Goal: Check status: Check status

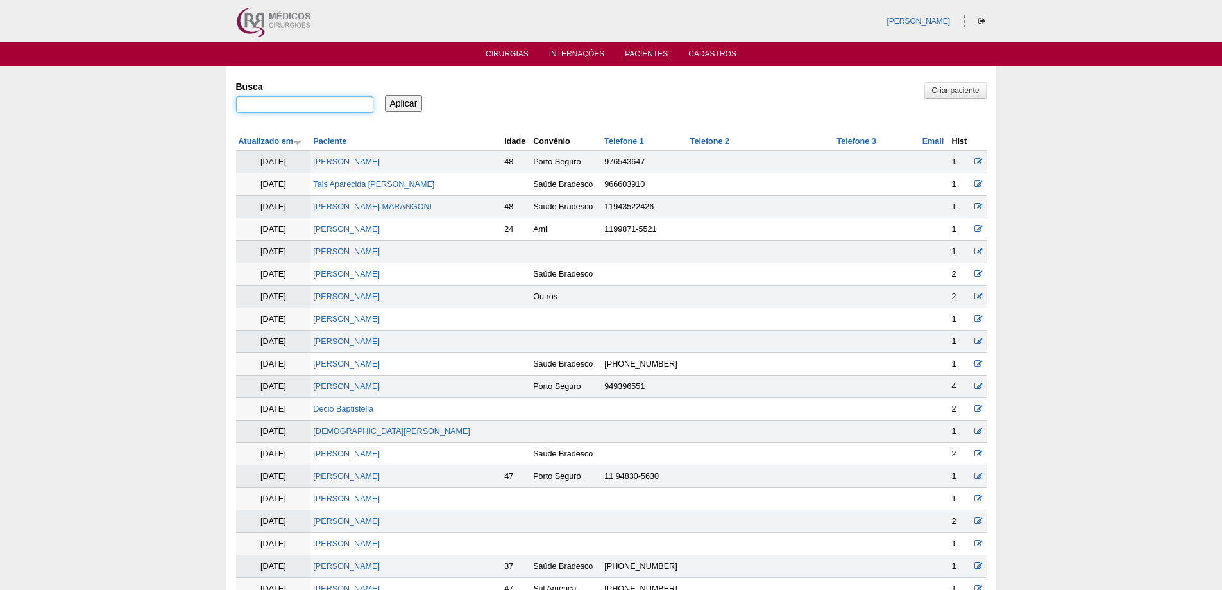
click at [348, 101] on input "Busca" at bounding box center [304, 104] width 137 height 17
paste input "LUCIANA APARECIDA DE OLIVEIRA GUERRA"
type input "LUCIANA APARECIDA DE OLIVEIRA GUERRA"
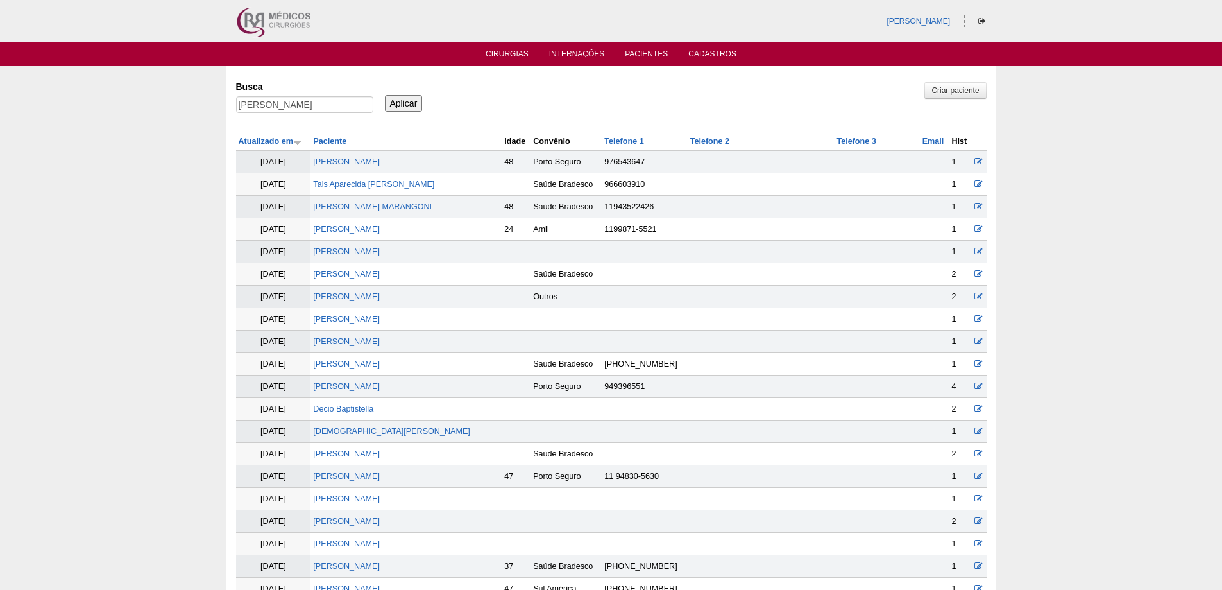
click at [411, 103] on input "Aplicar" at bounding box center [404, 103] width 38 height 17
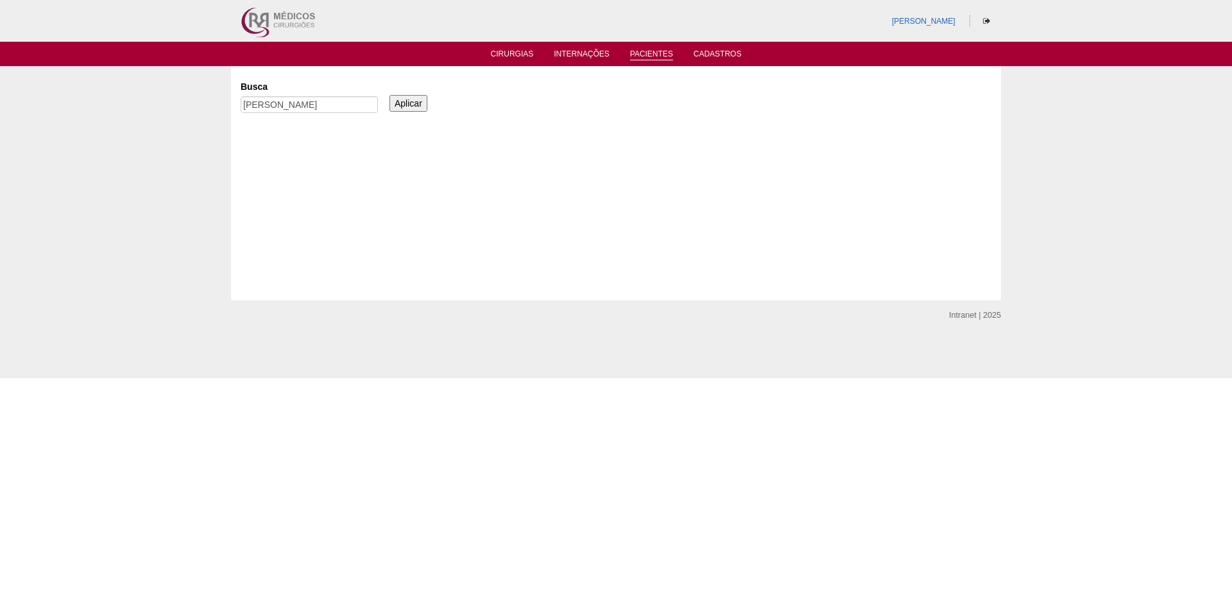
click at [397, 105] on input "Aplicar" at bounding box center [409, 103] width 38 height 17
click at [408, 105] on input "Aplicar" at bounding box center [409, 103] width 38 height 17
click at [501, 51] on link "Cirurgias" at bounding box center [512, 54] width 43 height 11
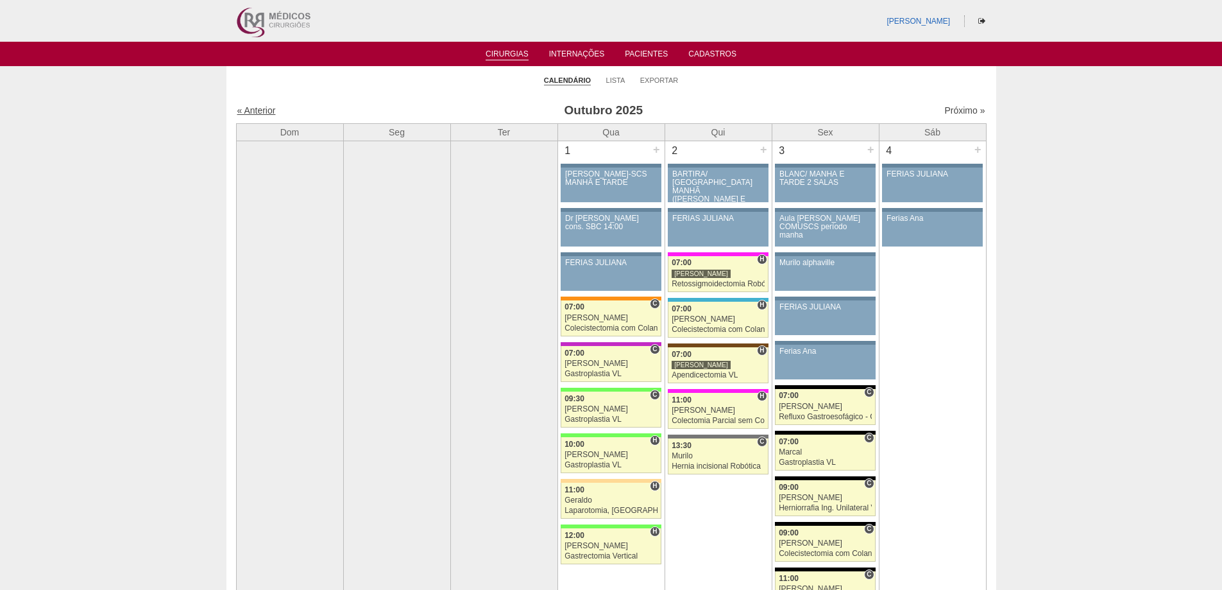
click at [259, 113] on link "« Anterior" at bounding box center [256, 110] width 39 height 10
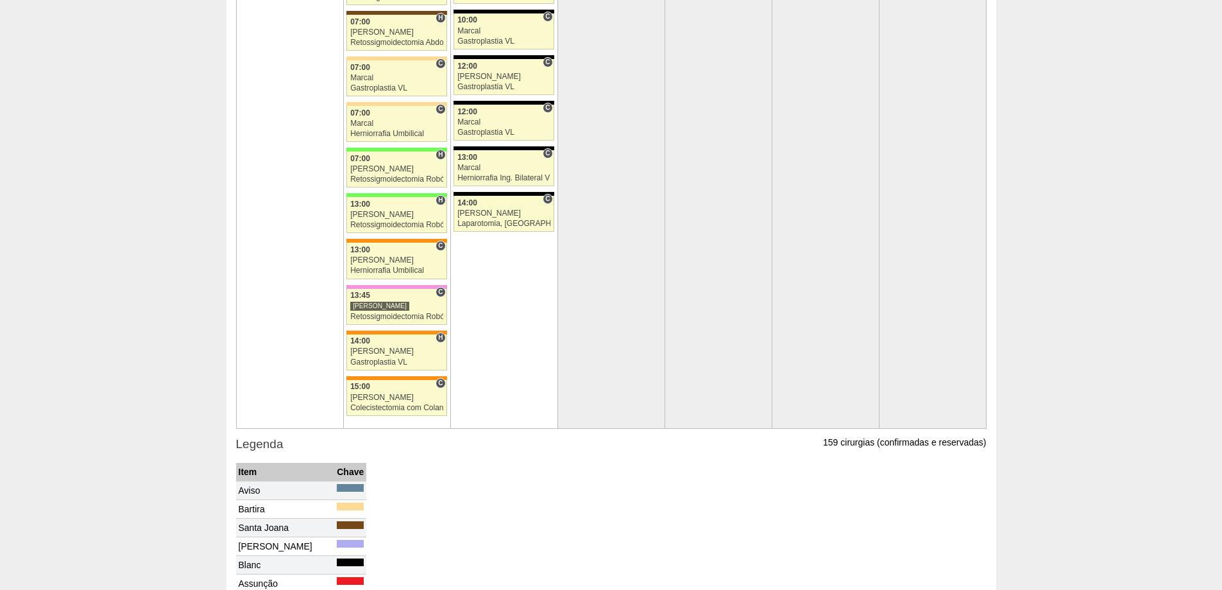
scroll to position [2654, 0]
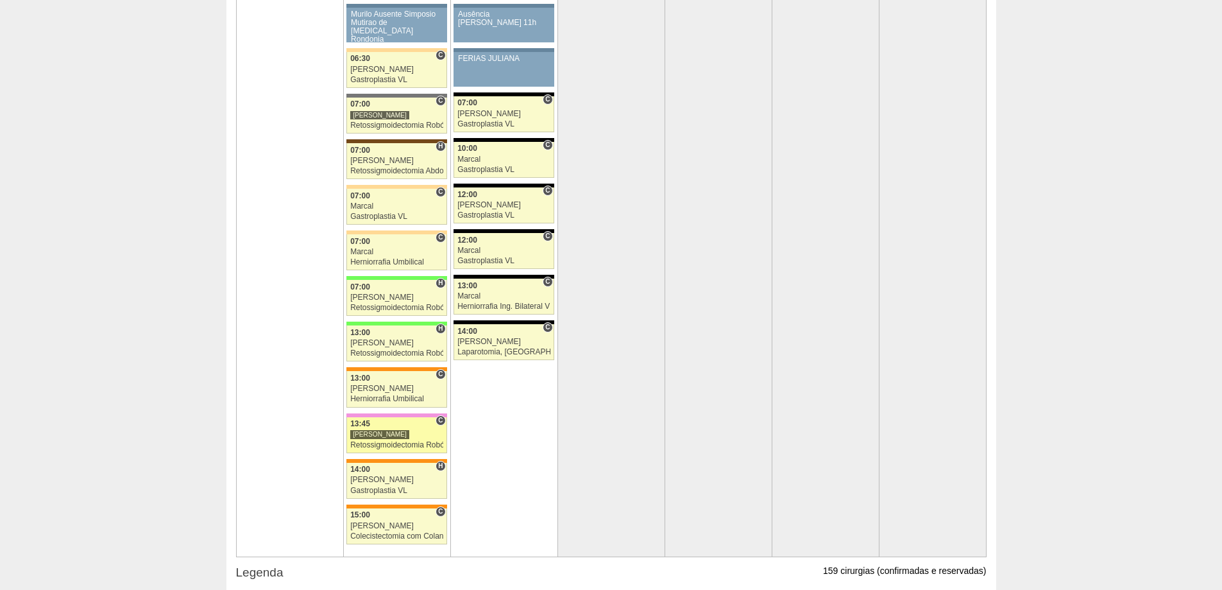
click at [391, 438] on div "[PERSON_NAME]" at bounding box center [379, 434] width 59 height 10
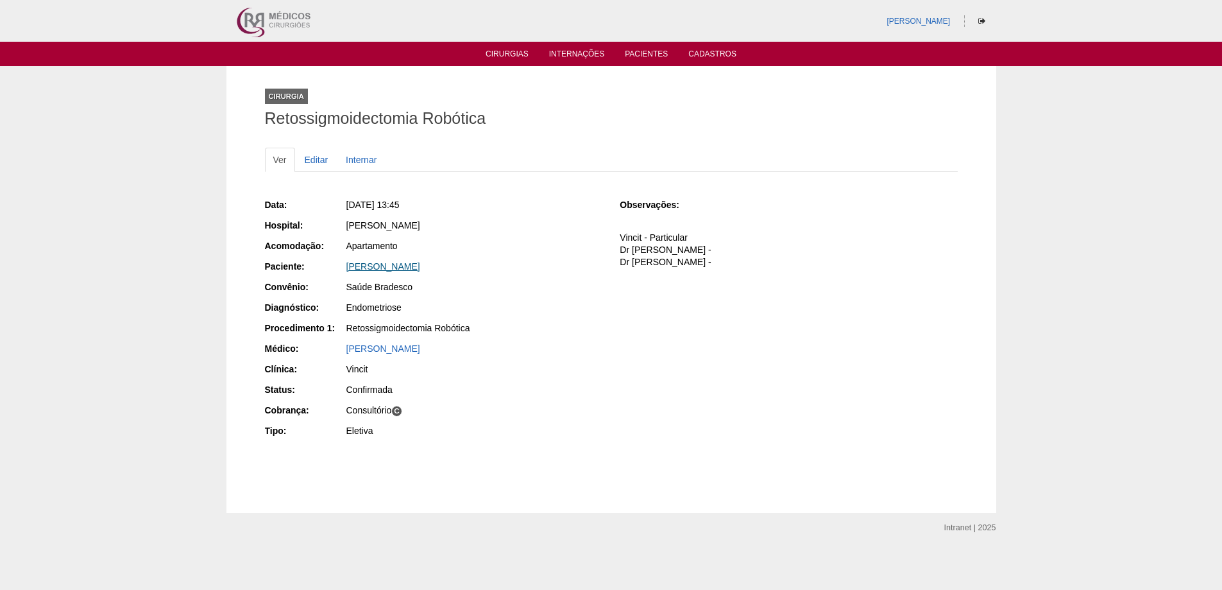
click at [420, 266] on link "[PERSON_NAME]" at bounding box center [384, 266] width 74 height 10
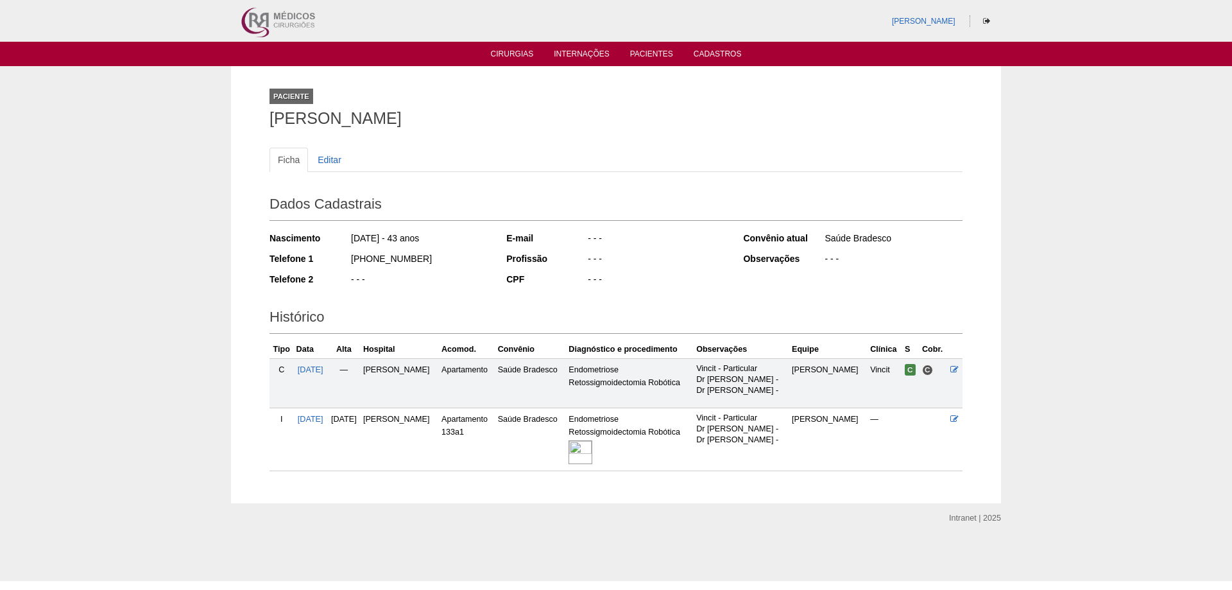
click at [592, 451] on img at bounding box center [581, 452] width 24 height 24
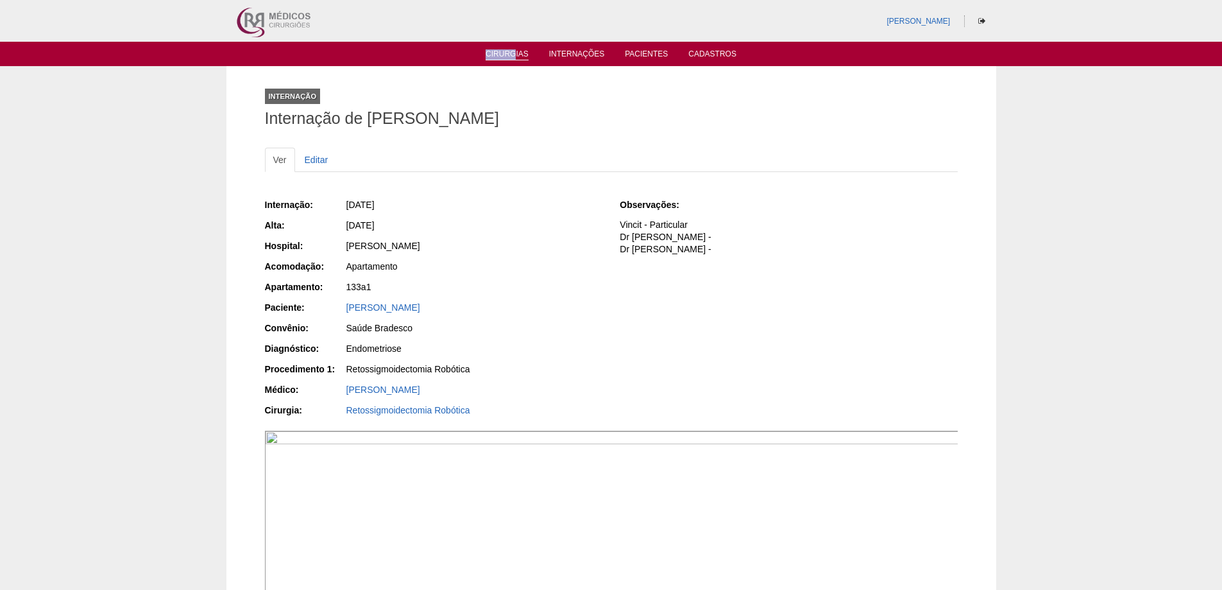
drag, startPoint x: 516, startPoint y: 49, endPoint x: 515, endPoint y: 56, distance: 7.1
click at [515, 56] on li "Cirurgias" at bounding box center [507, 53] width 61 height 10
click at [510, 58] on link "Cirurgias" at bounding box center [507, 54] width 43 height 11
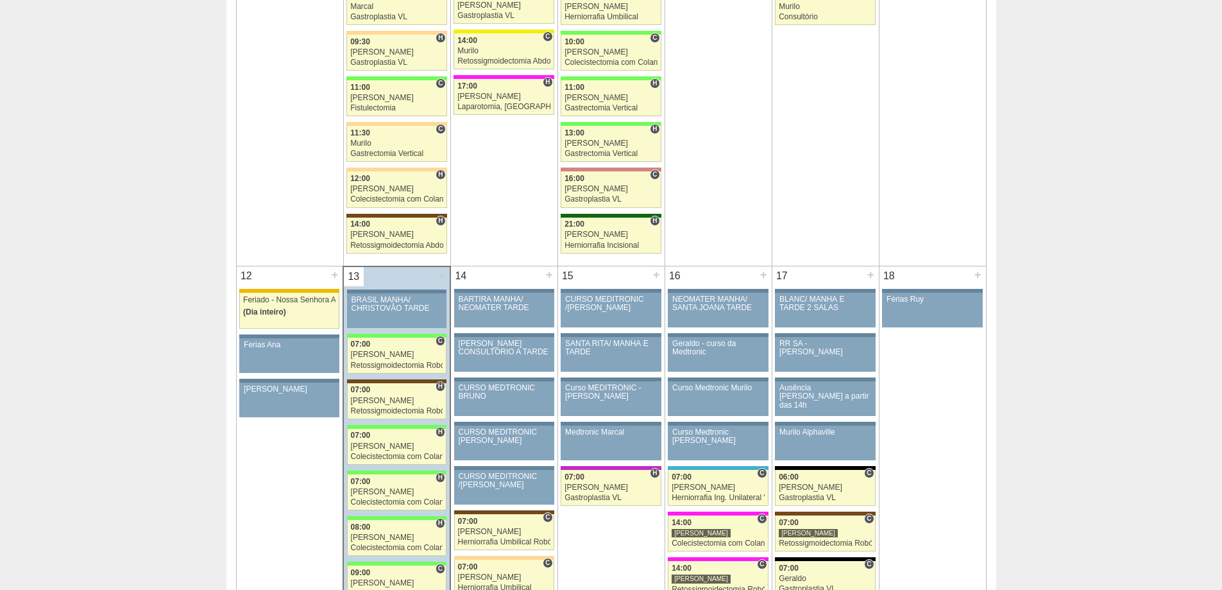
scroll to position [1412, 0]
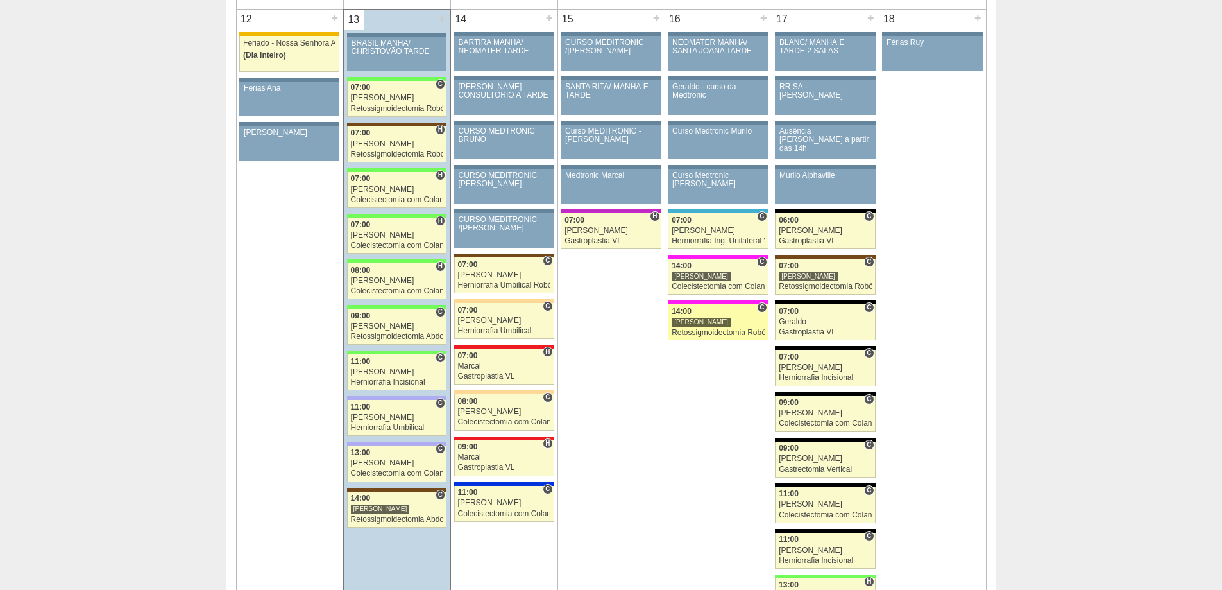
click at [697, 333] on div "Retossigmoidectomia Robótica" at bounding box center [718, 333] width 93 height 8
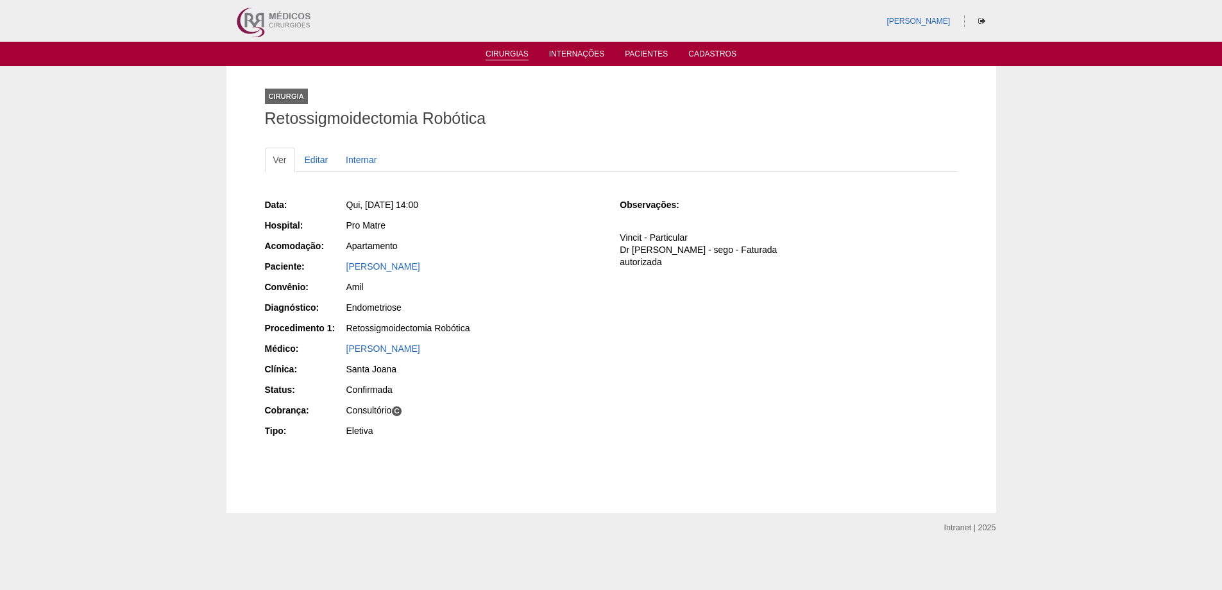
click at [502, 54] on link "Cirurgias" at bounding box center [507, 54] width 43 height 11
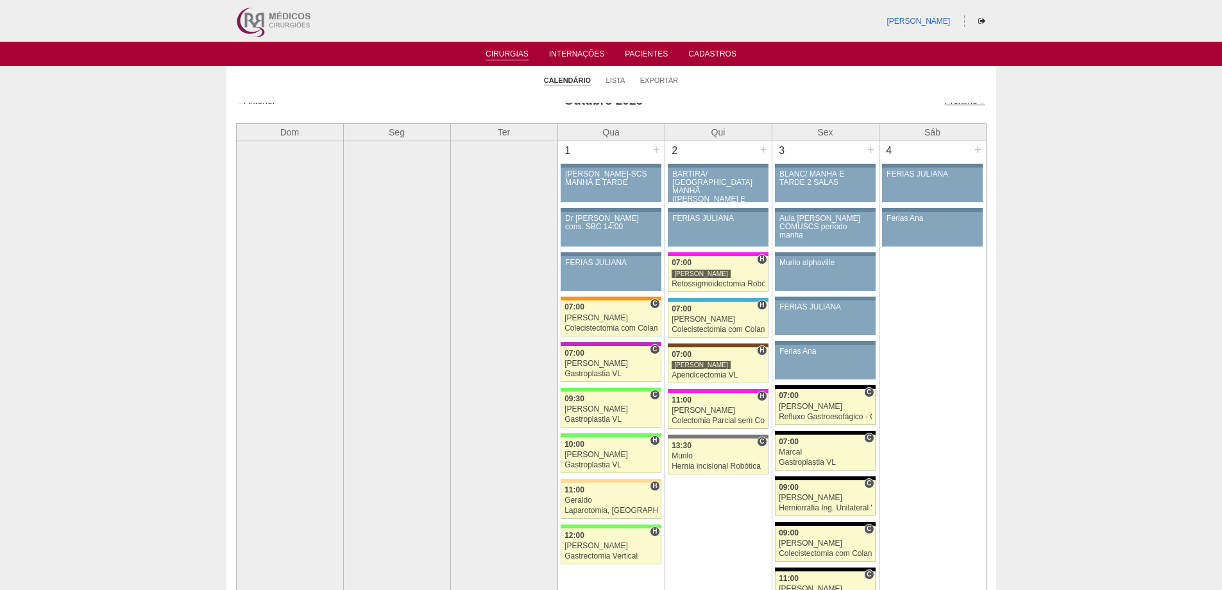
click at [954, 106] on link "Próximo »" at bounding box center [965, 101] width 40 height 10
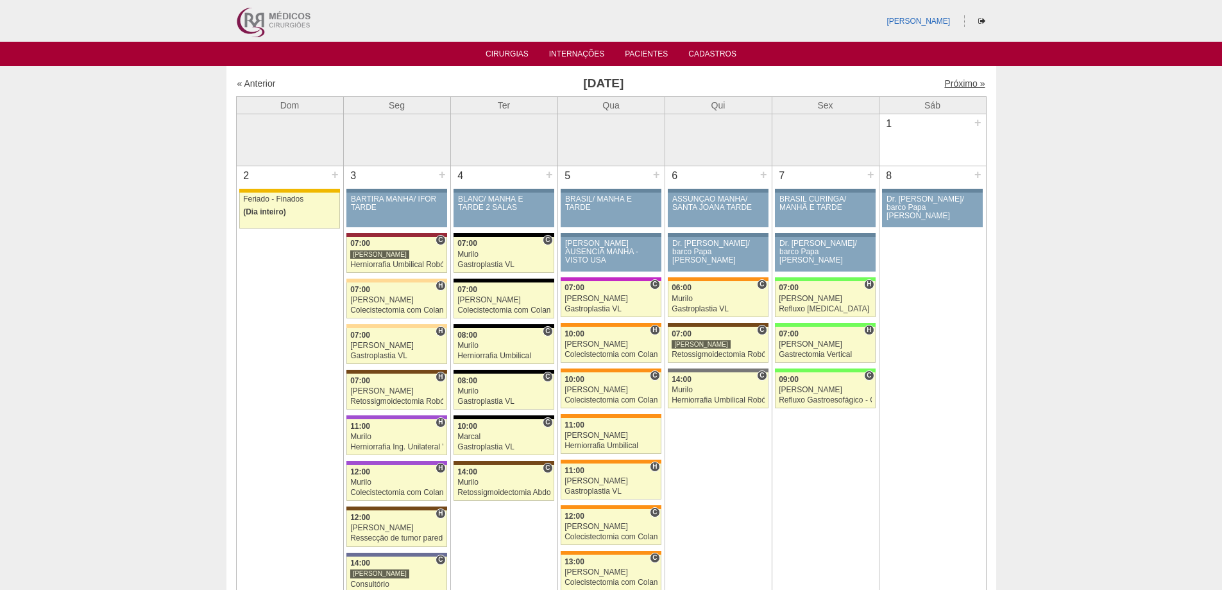
click at [957, 83] on link "Próximo »" at bounding box center [965, 83] width 40 height 10
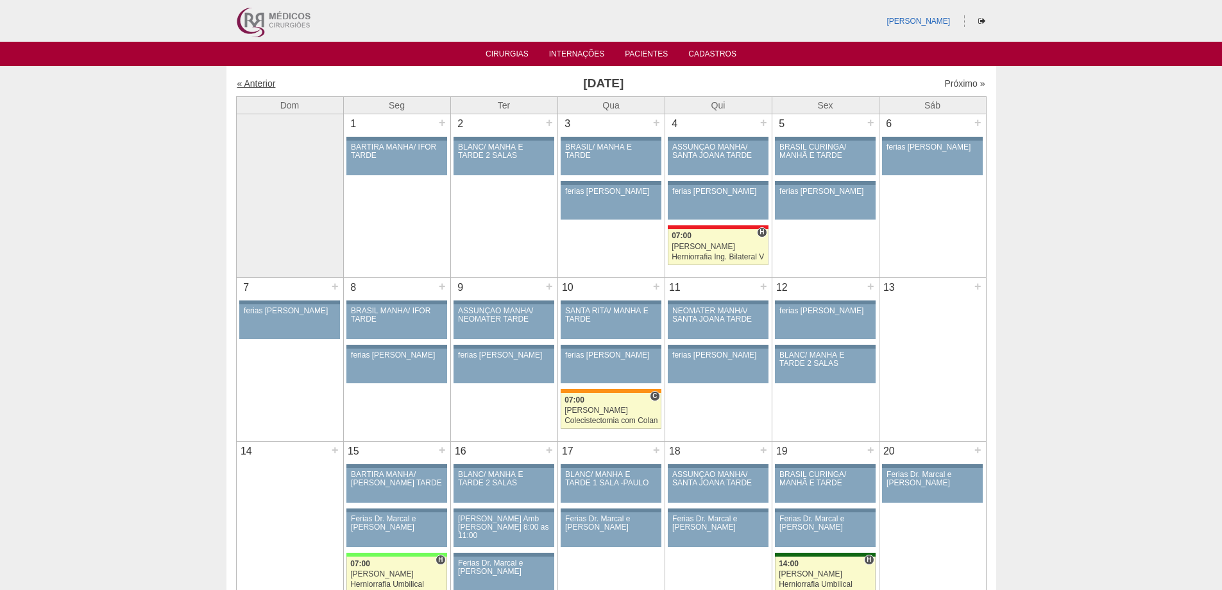
click at [255, 85] on link "« Anterior" at bounding box center [256, 83] width 39 height 10
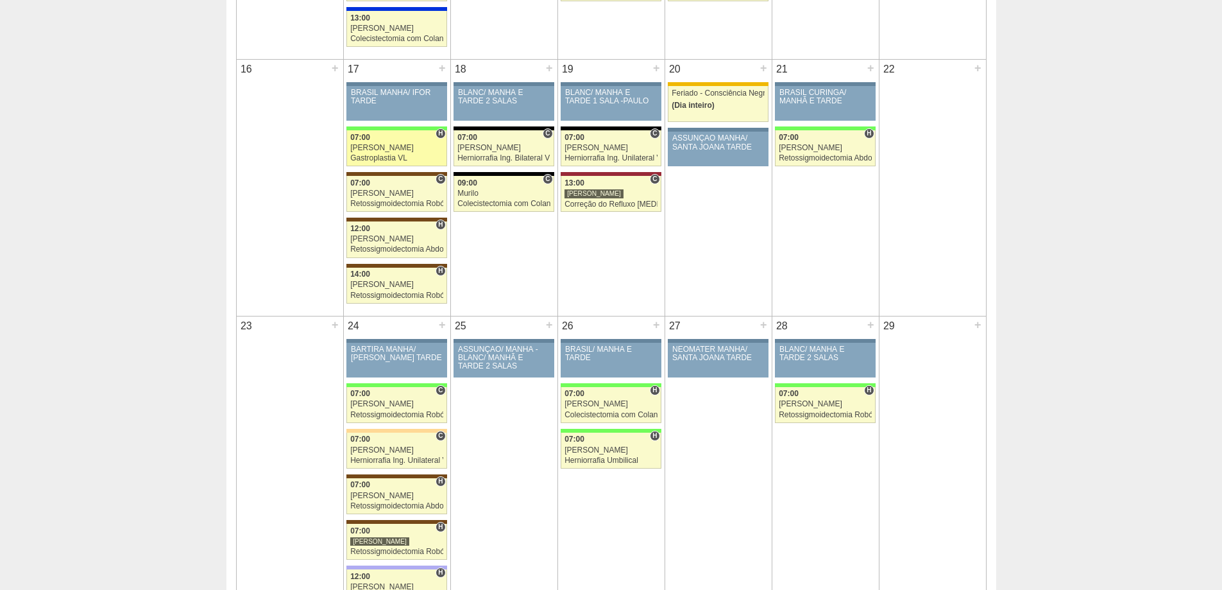
scroll to position [1155, 0]
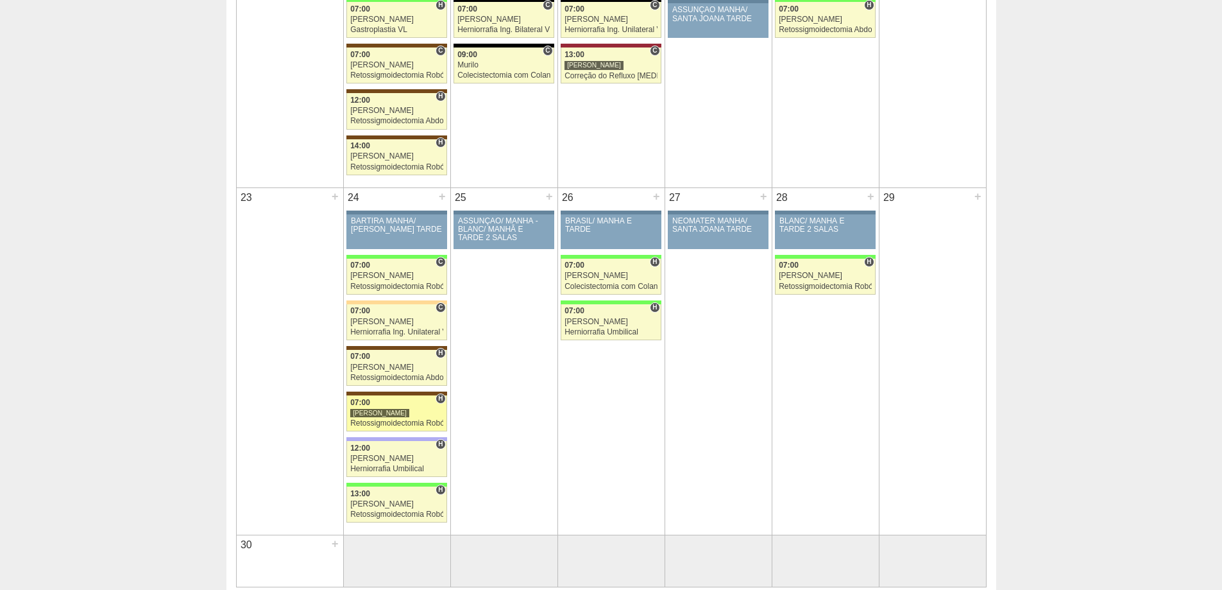
click at [410, 418] on link "89552 Vincit H 07:00 [PERSON_NAME] Retossigmoidectomia Robótica [GEOGRAPHIC_DAT…" at bounding box center [397, 413] width 100 height 36
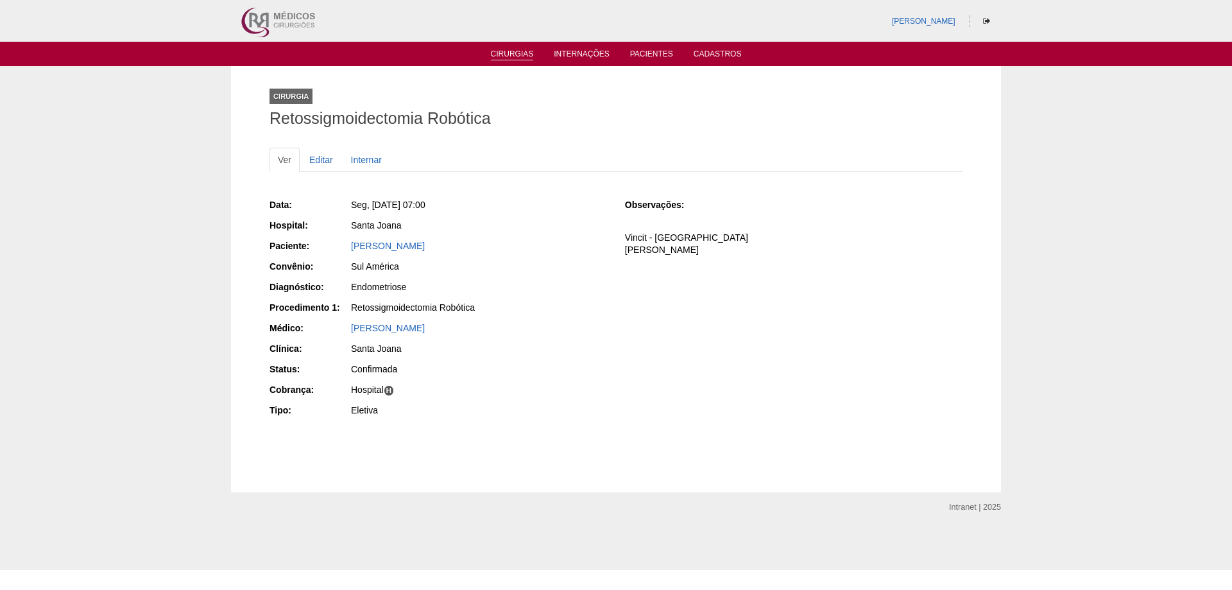
click at [511, 54] on link "Cirurgias" at bounding box center [512, 54] width 43 height 11
